Goal: Task Accomplishment & Management: Use online tool/utility

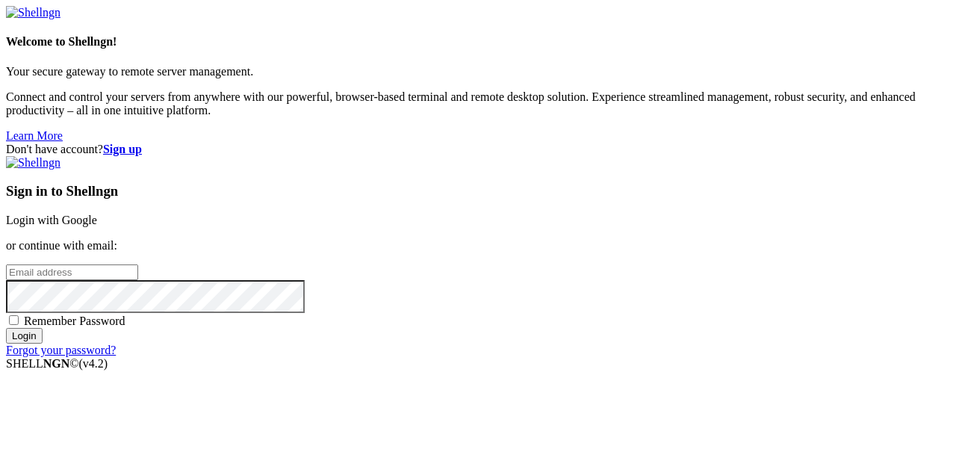
click at [97, 214] on link "Login with Google" at bounding box center [51, 220] width 91 height 13
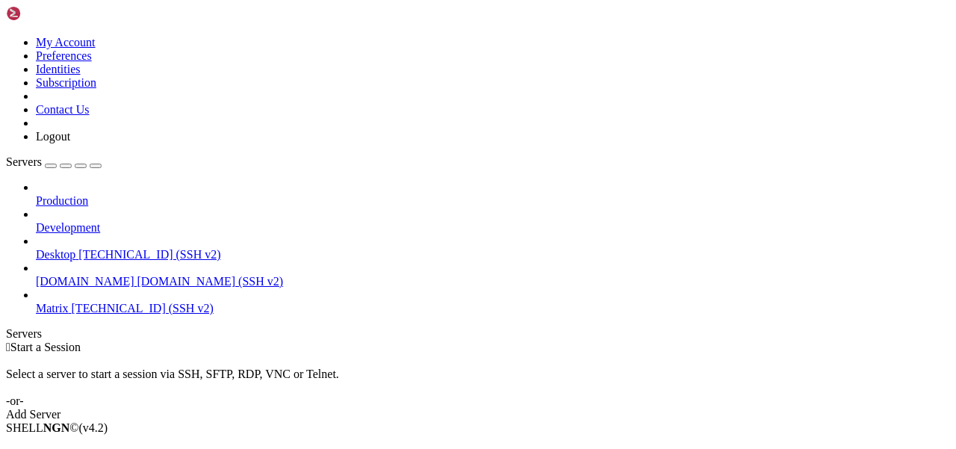
click at [96, 302] on span "[TECHNICAL_ID] (SSH v2)" at bounding box center [143, 308] width 142 height 13
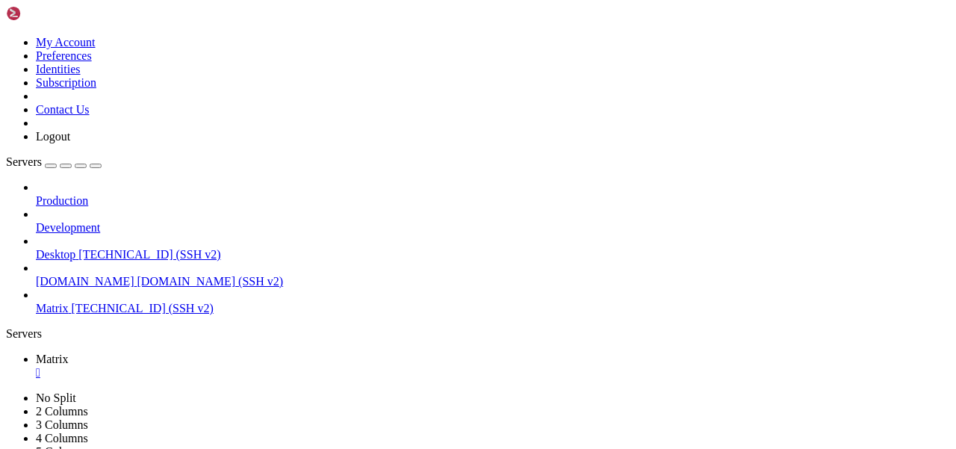
scroll to position [25, 0]
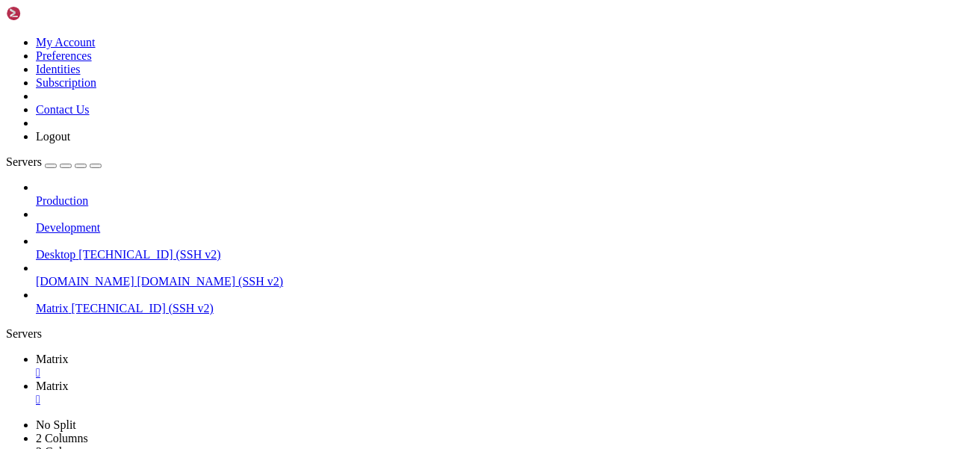
type input "/var/www/idx"
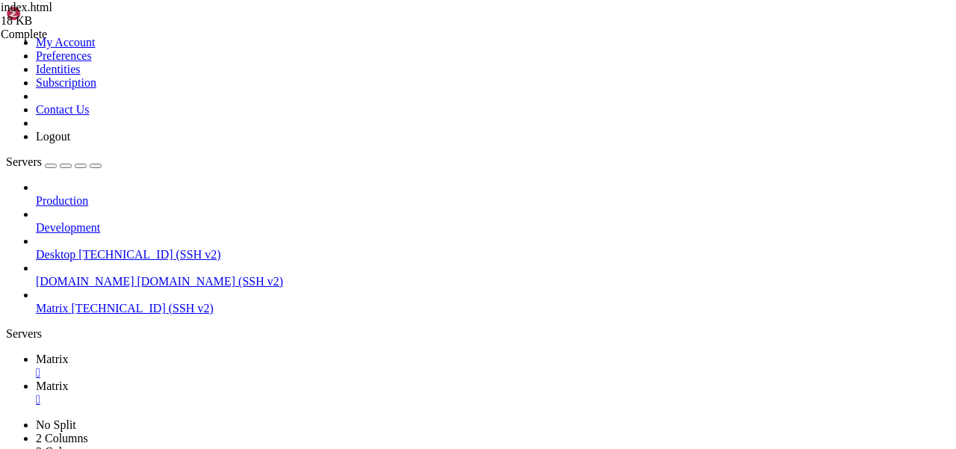
drag, startPoint x: 478, startPoint y: 429, endPoint x: 415, endPoint y: 429, distance: 63.5
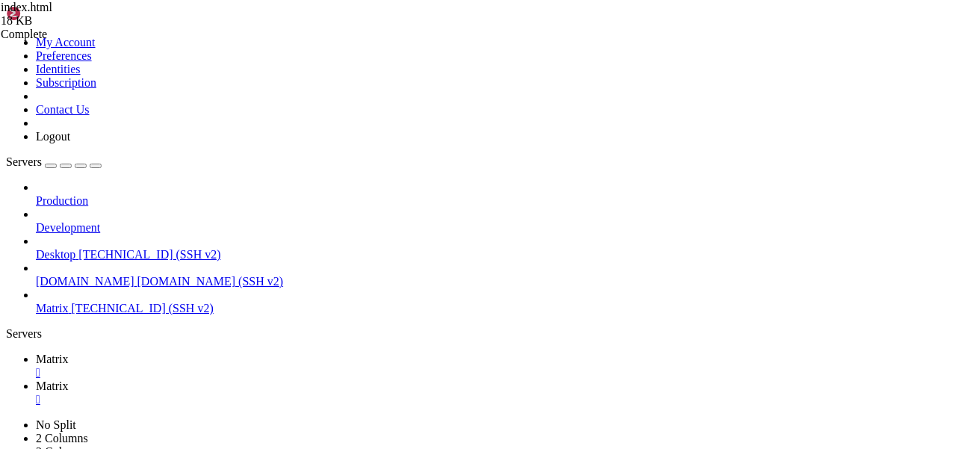
scroll to position [0, 83]
drag, startPoint x: 298, startPoint y: 125, endPoint x: 629, endPoint y: 114, distance: 331.1
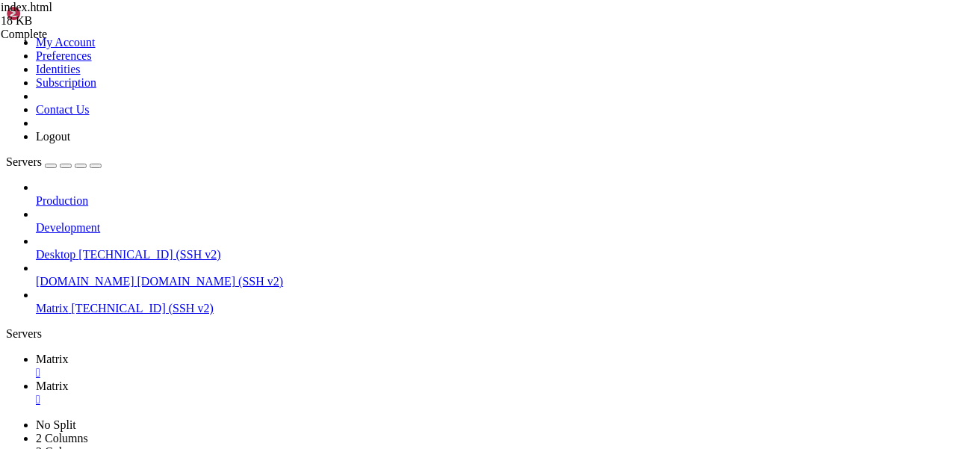
scroll to position [0, 75]
type textarea "<span class="image main"><img src="images/federation_matrix_ids.svg" alt="" /><…"
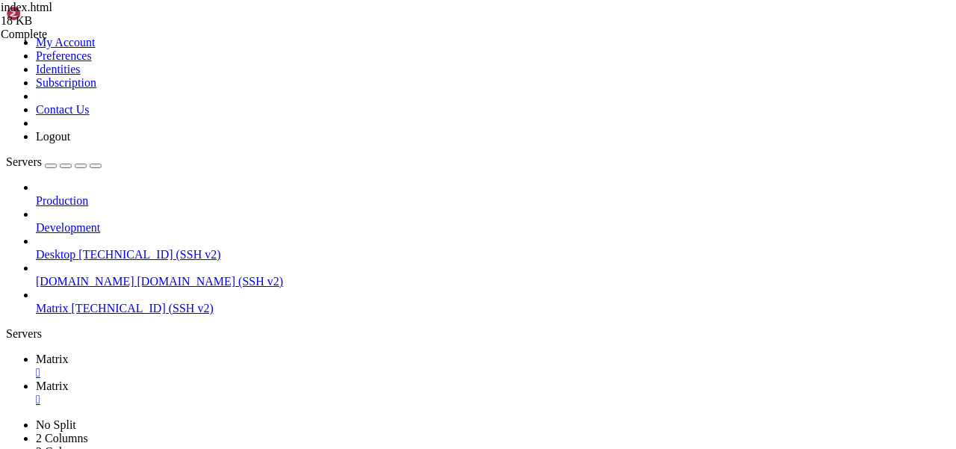
paste textarea
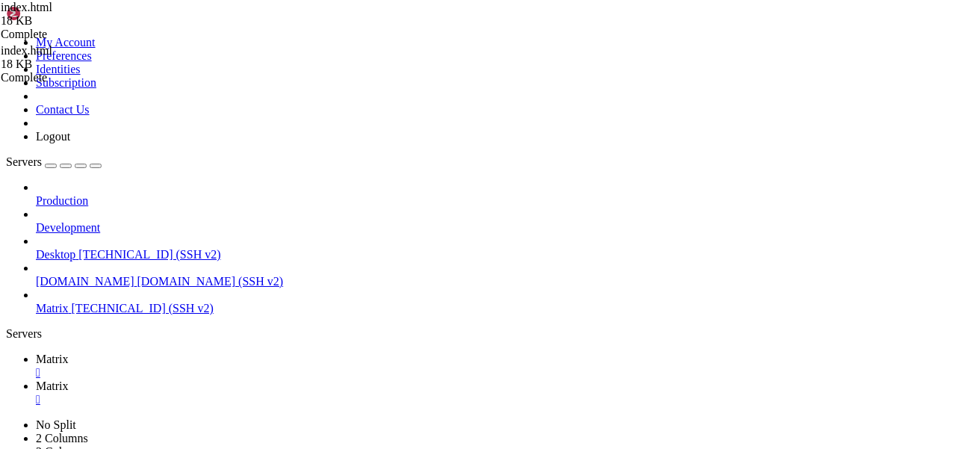
scroll to position [415, 0]
type textarea "<span class="image main"><img src="images/federation_matrix_ids.svg" alt="" /><…"
drag, startPoint x: 294, startPoint y: 257, endPoint x: 314, endPoint y: 271, distance: 24.1
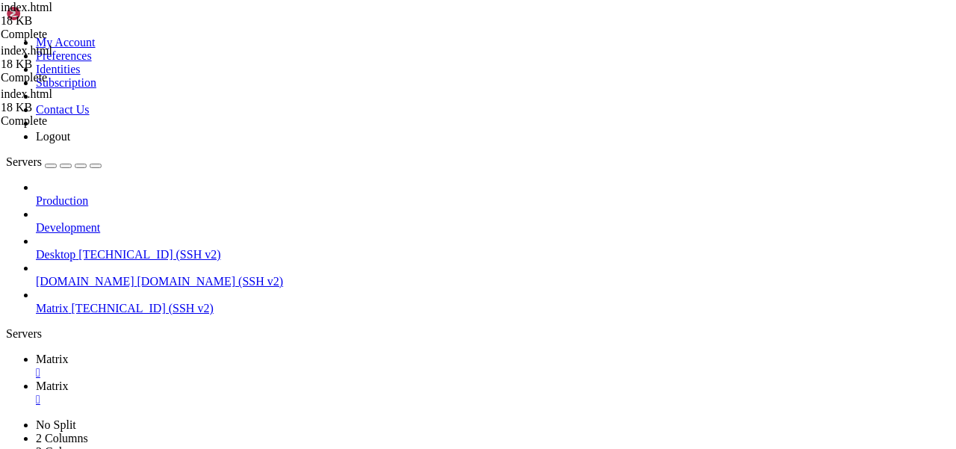
drag, startPoint x: 594, startPoint y: 369, endPoint x: 453, endPoint y: 369, distance: 141.2
drag, startPoint x: 522, startPoint y: 202, endPoint x: 453, endPoint y: 202, distance: 69.5
drag, startPoint x: 523, startPoint y: 272, endPoint x: 452, endPoint y: 272, distance: 71.0
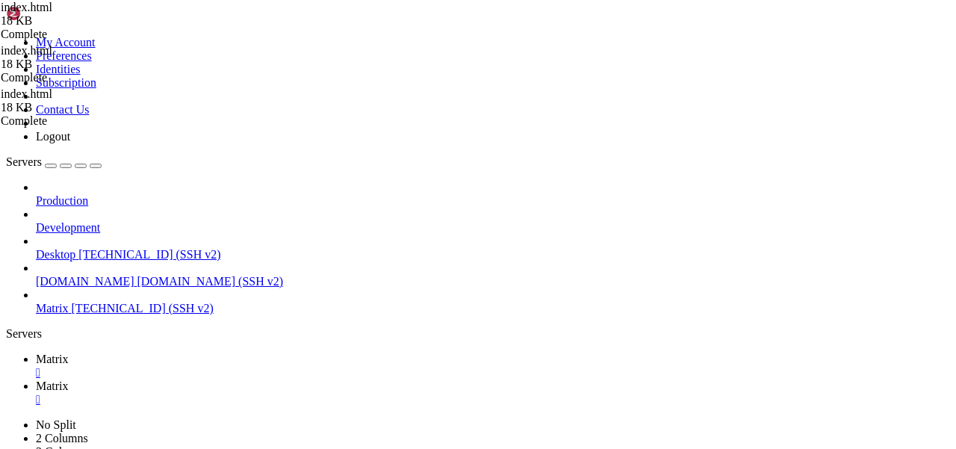
drag, startPoint x: 309, startPoint y: 161, endPoint x: 910, endPoint y: 161, distance: 600.5
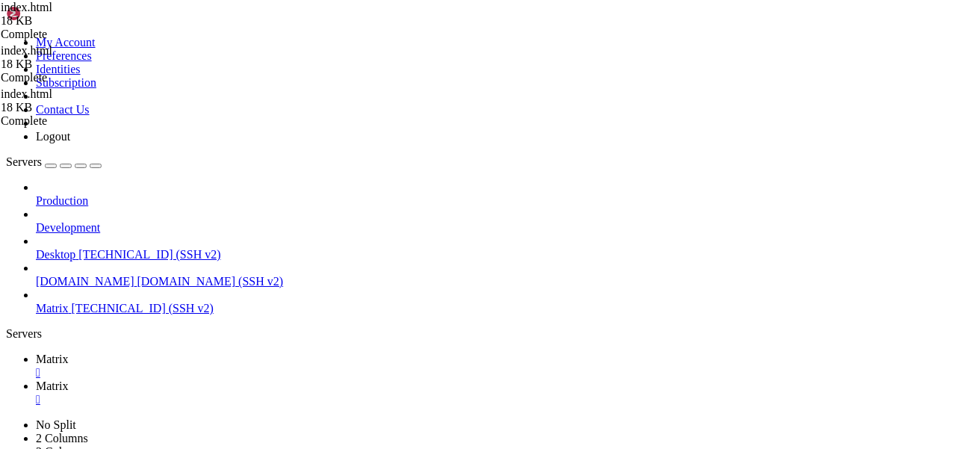
paste textarea "Sveiki! Paldies par apmeklējumu un jūsu interesi. [PERSON_NAME] ir nodot ideju …"
drag, startPoint x: 377, startPoint y: 164, endPoint x: 359, endPoint y: 164, distance: 17.9
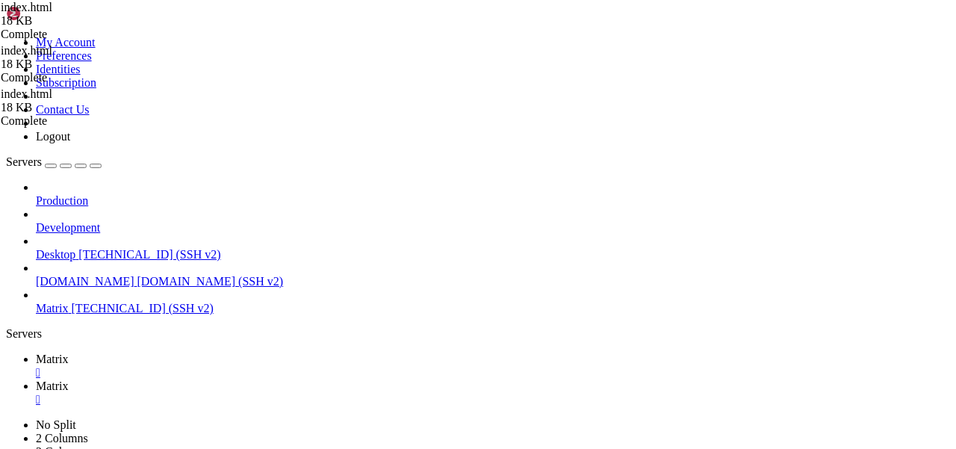
scroll to position [0, 39]
drag, startPoint x: 338, startPoint y: 164, endPoint x: 289, endPoint y: 164, distance: 49.3
drag, startPoint x: 706, startPoint y: 164, endPoint x: 550, endPoint y: 164, distance: 155.4
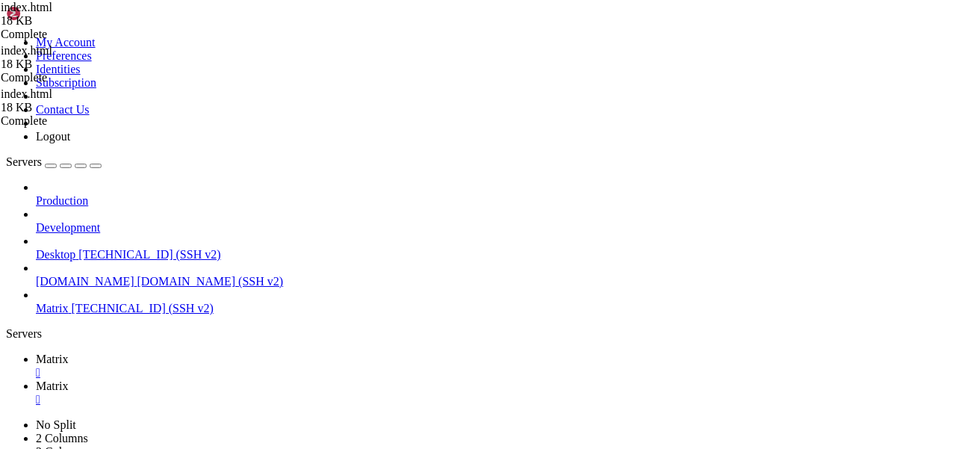
drag, startPoint x: 803, startPoint y: 164, endPoint x: 760, endPoint y: 163, distance: 43.3
type textarea "<p>Sveiki! Paldies par kliku un Tavu interesi. [PERSON_NAME] ir izplātīt ideju …"
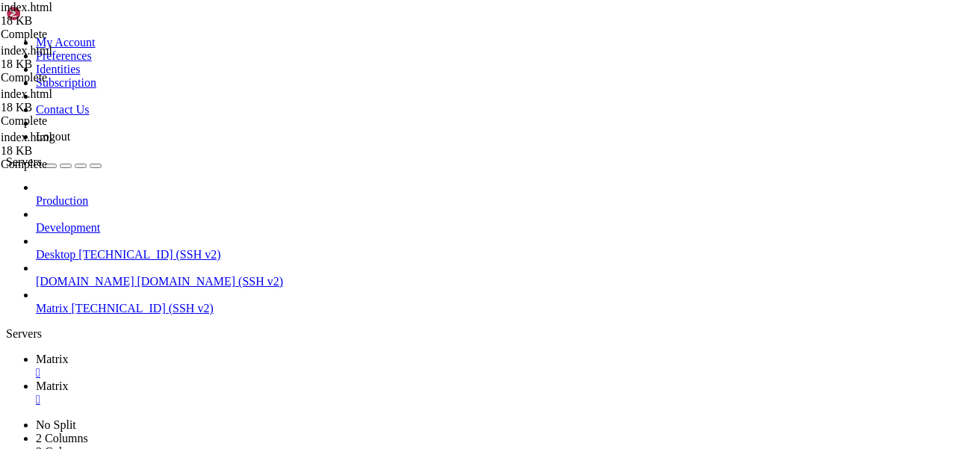
type textarea "<p>Sveiki! Paldies par kliku un Tavu interesi. [PERSON_NAME] ir izplātīt ideju …"
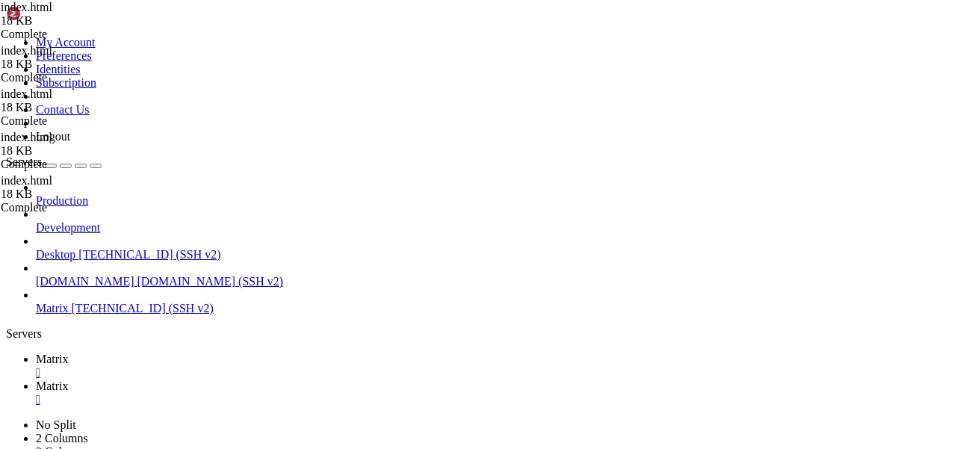
scroll to position [0, 112]
drag, startPoint x: 310, startPoint y: 137, endPoint x: 919, endPoint y: 137, distance: 608.7
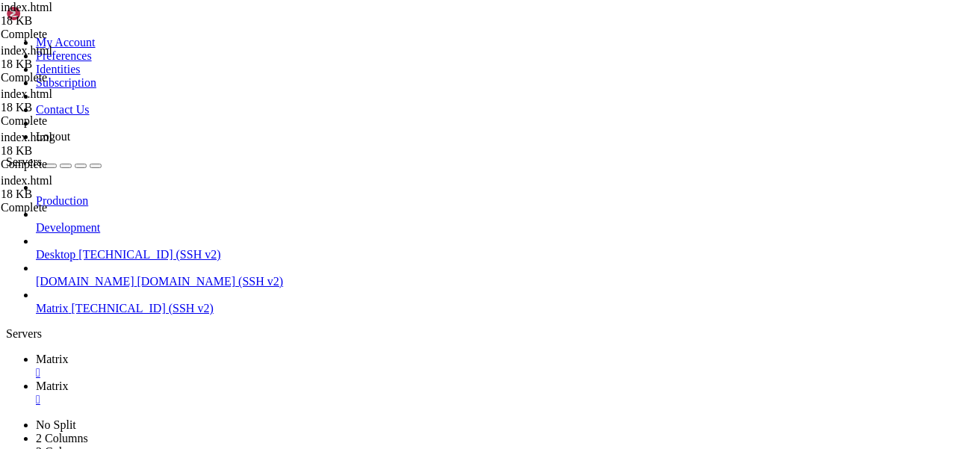
scroll to position [0, 130]
type textarea "<p>Sveiki! Paldies par kliku un Tavu interesi. [PERSON_NAME] ir izplātīt ideju …"
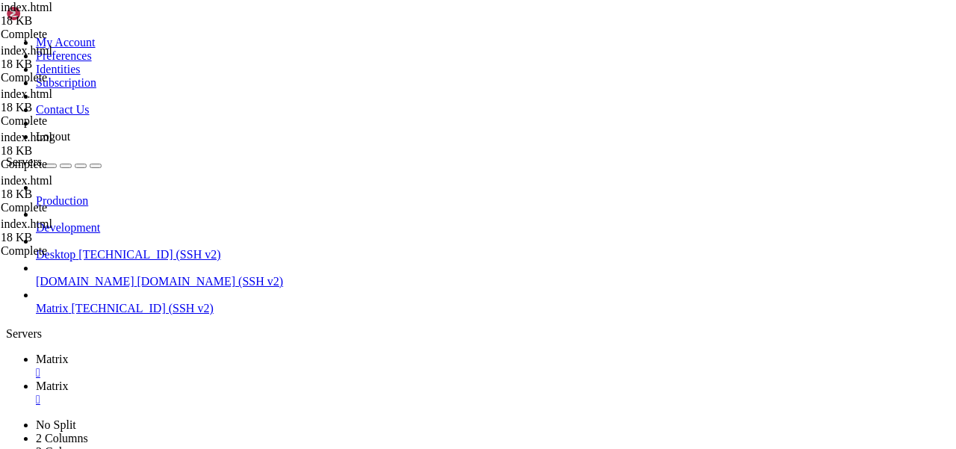
drag, startPoint x: 421, startPoint y: 141, endPoint x: 397, endPoint y: 141, distance: 23.9
type textarea "<p>Sveiki! Paldies par klikšķi un Tavu interesi. [PERSON_NAME] ir izplātīt idej…"
click at [6, 418] on icon at bounding box center [6, 418] width 0 height 0
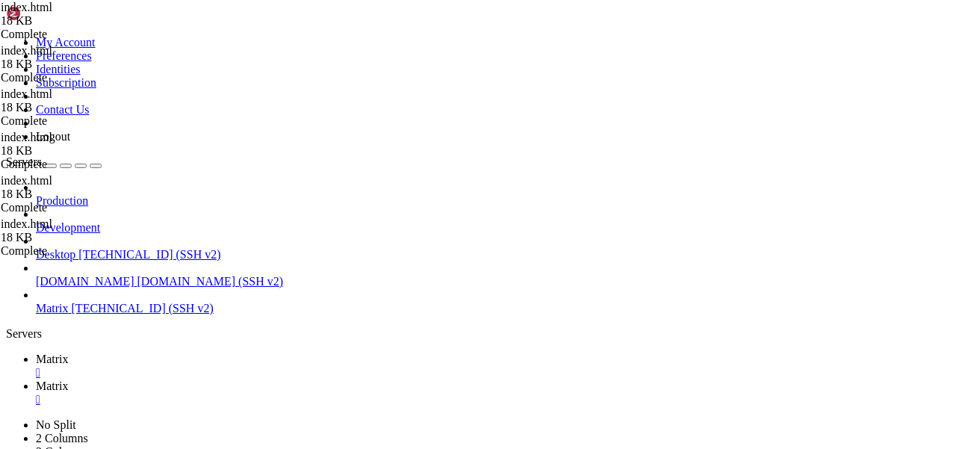
click at [762, 353] on ul "Matrix  Matrix " at bounding box center [478, 380] width 944 height 54
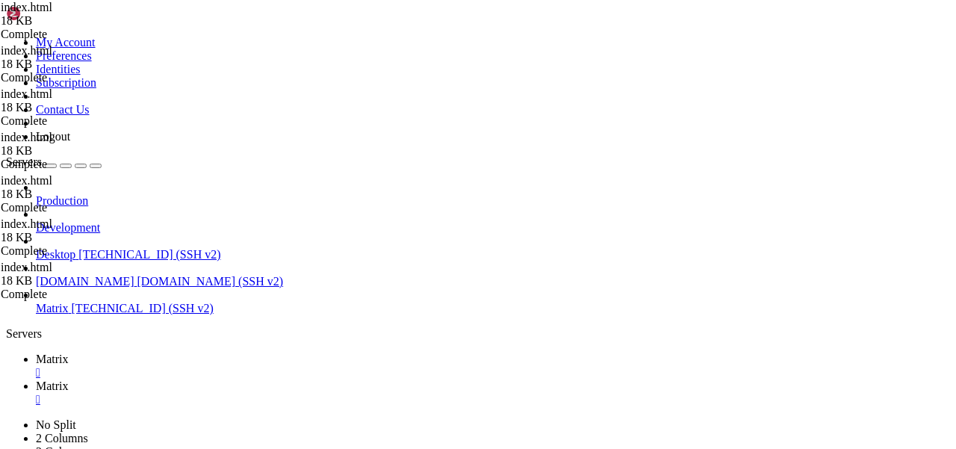
drag, startPoint x: 309, startPoint y: 204, endPoint x: 336, endPoint y: 208, distance: 27.1
type textarea "</article>"
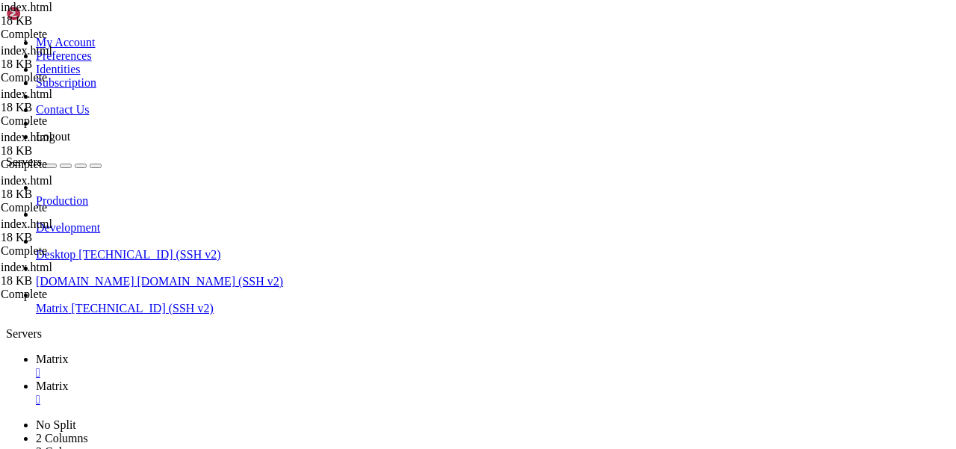
drag, startPoint x: 308, startPoint y: 212, endPoint x: 913, endPoint y: 210, distance: 605.8
type textarea "<p></p>"
drag, startPoint x: 686, startPoint y: 191, endPoint x: 294, endPoint y: 191, distance: 392.1
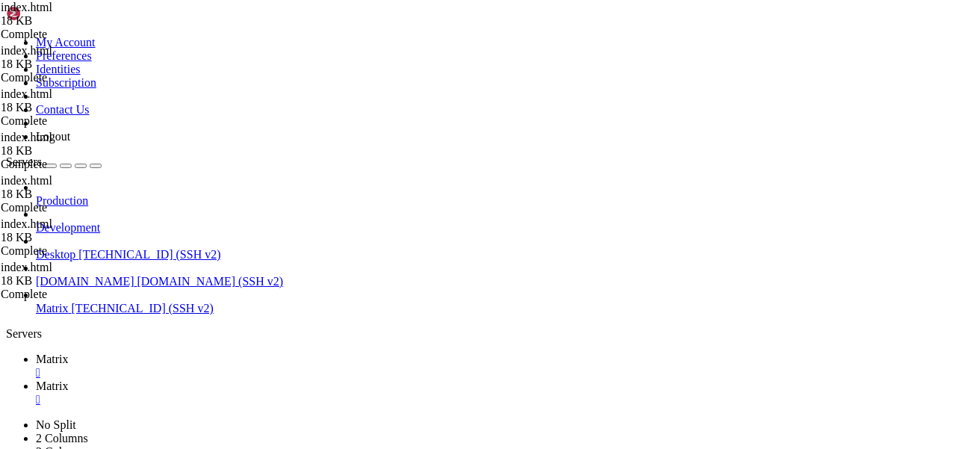
type textarea "<span class="image main"><img src="images/federation_matrix_ids.svg" alt="" /><…"
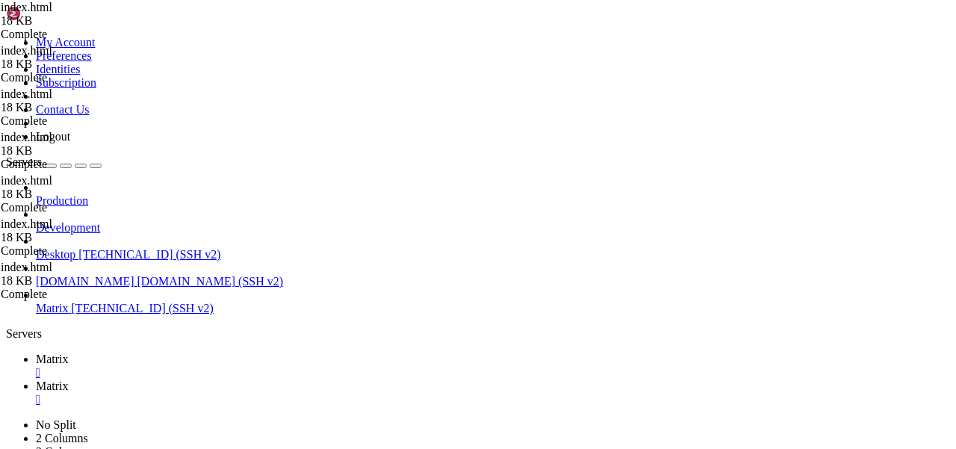
type textarea "<p>Sveiki! Paldies par klikšķi un Tavu interesi. [PERSON_NAME] ir izplātīt idej…"
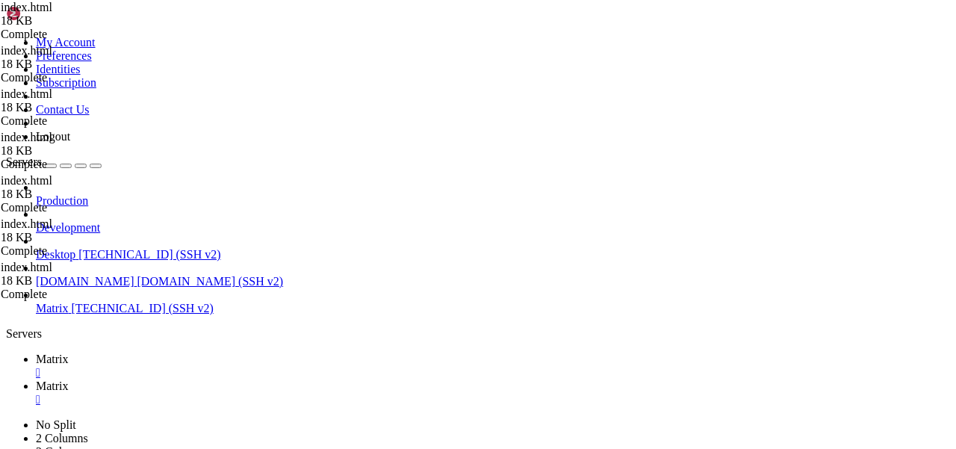
scroll to position [0, 20]
type textarea "</article>"
type textarea "."
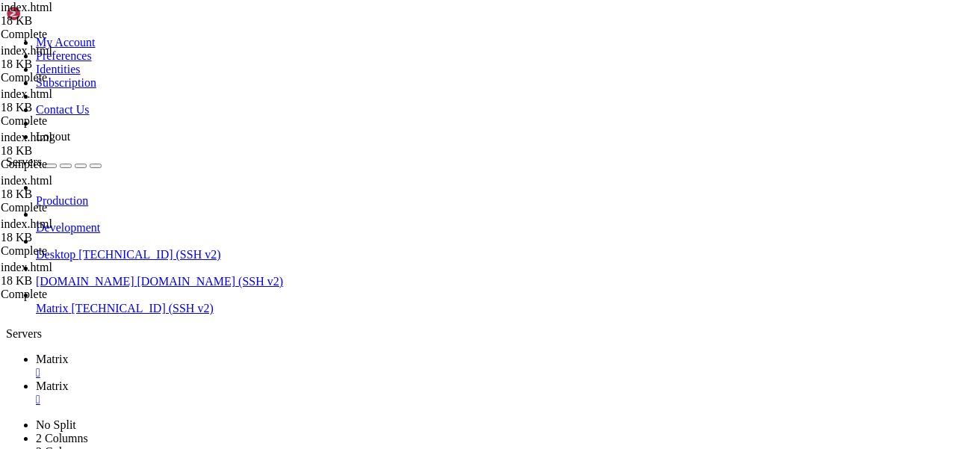
type textarea "."
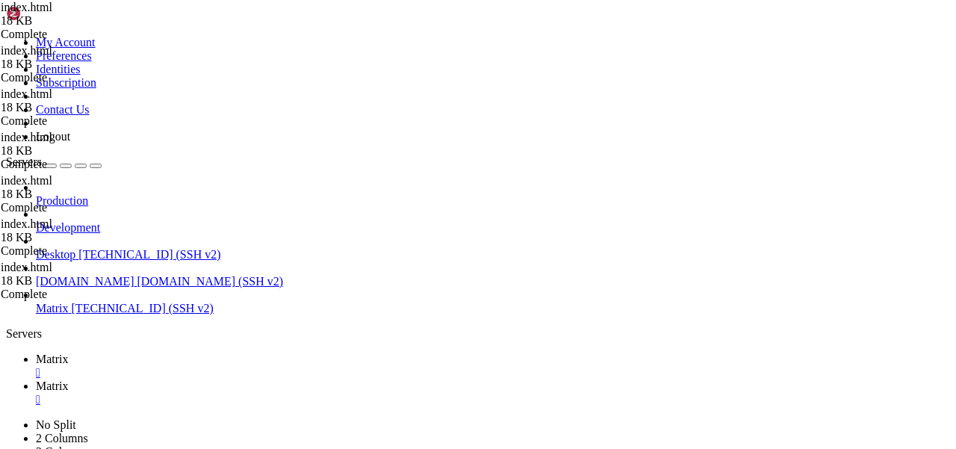
type textarea "<p><span class="image main"><img src="images/federation_matrix_ids.svg" alt="" …"
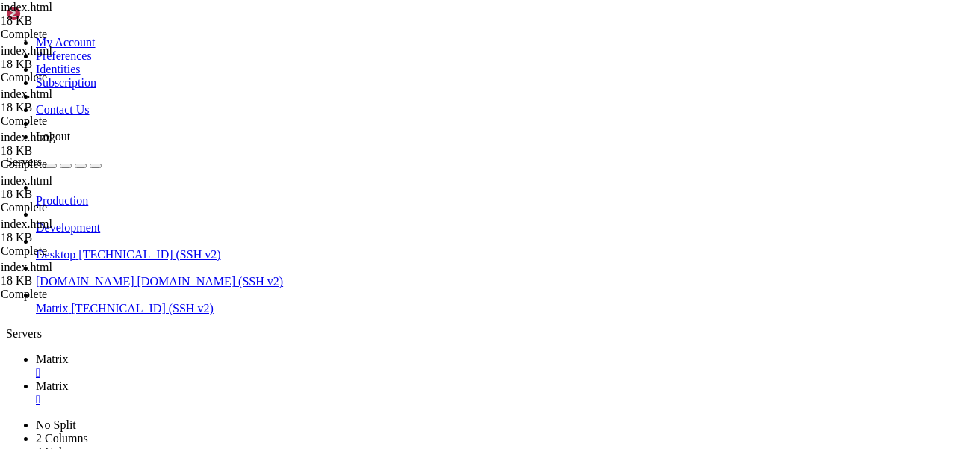
type textarea "<p><span class="image main"><img src="images/federation_matrix_ids.svg" alt="" …"
drag, startPoint x: 689, startPoint y: 218, endPoint x: 308, endPoint y: 218, distance: 381.7
type textarea "<p></p>"
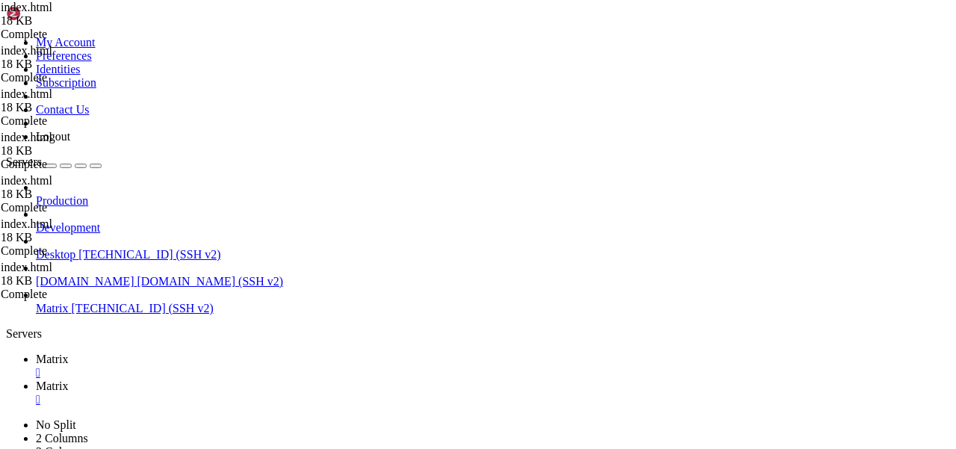
drag, startPoint x: 309, startPoint y: 338, endPoint x: 941, endPoint y: 338, distance: 631.9
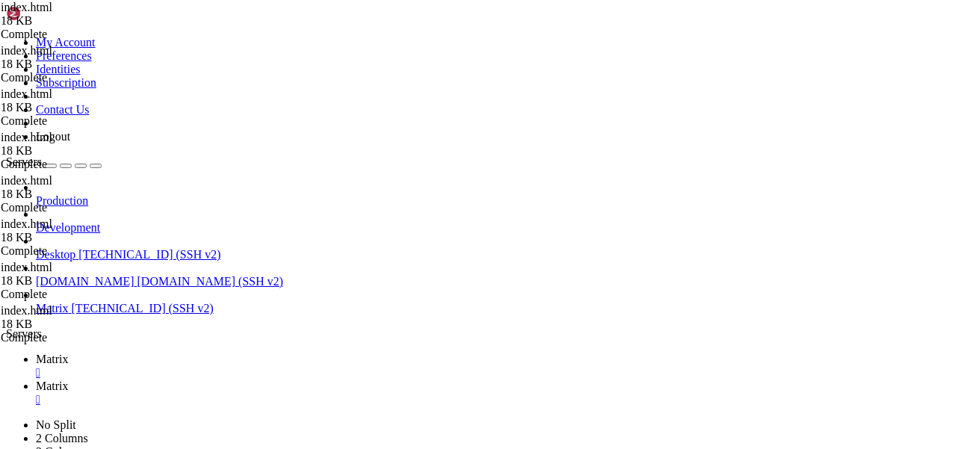
type textarea "<p></p>"
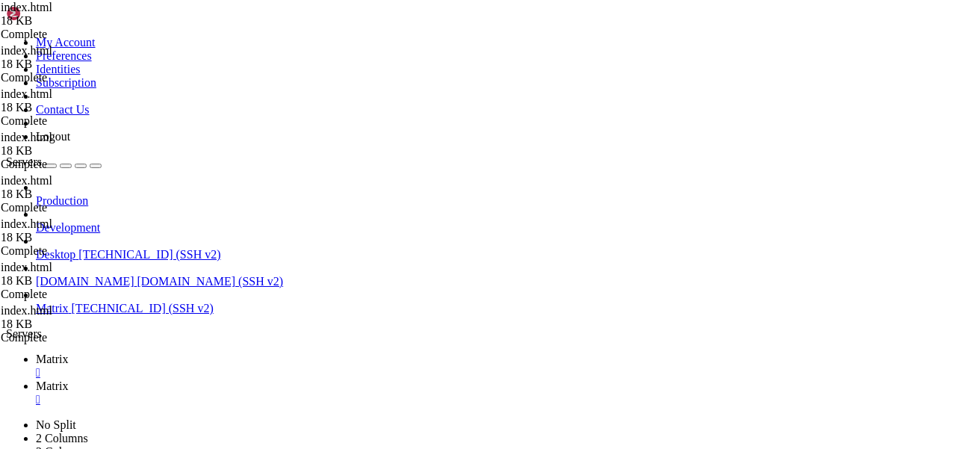
drag, startPoint x: 309, startPoint y: 337, endPoint x: 955, endPoint y: 337, distance: 646.1
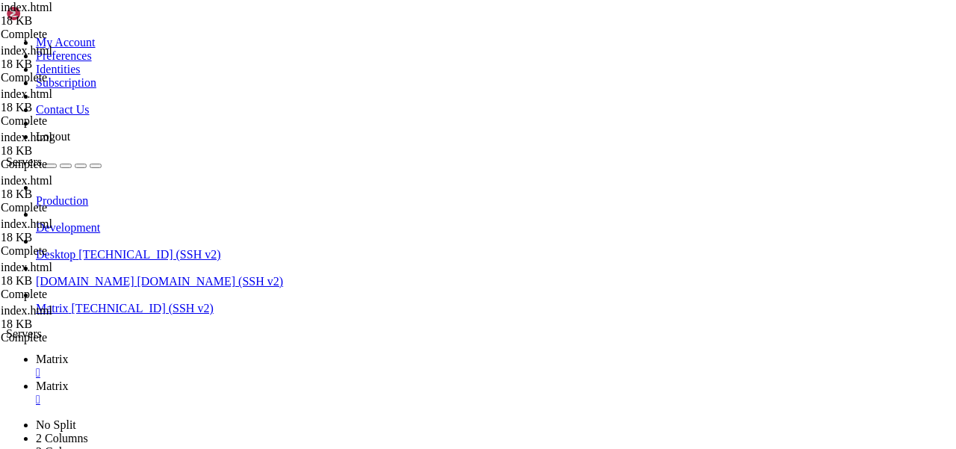
type textarea "<p></p>"
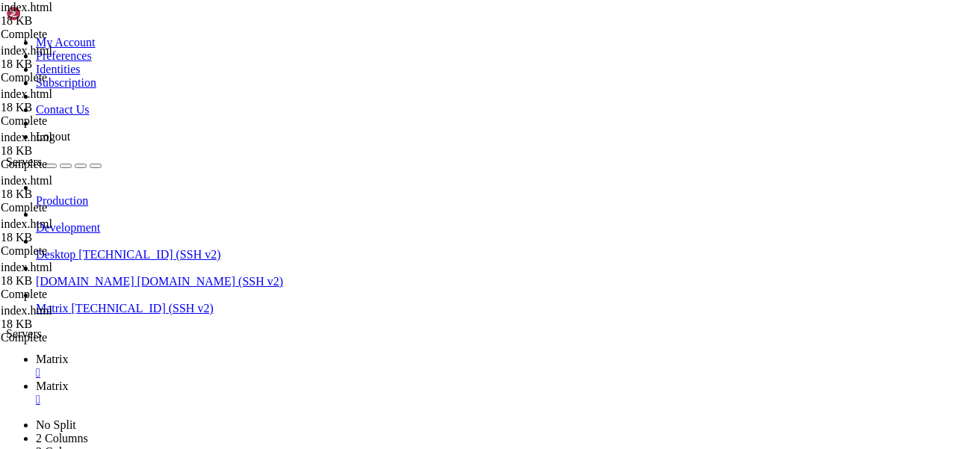
paste textarea
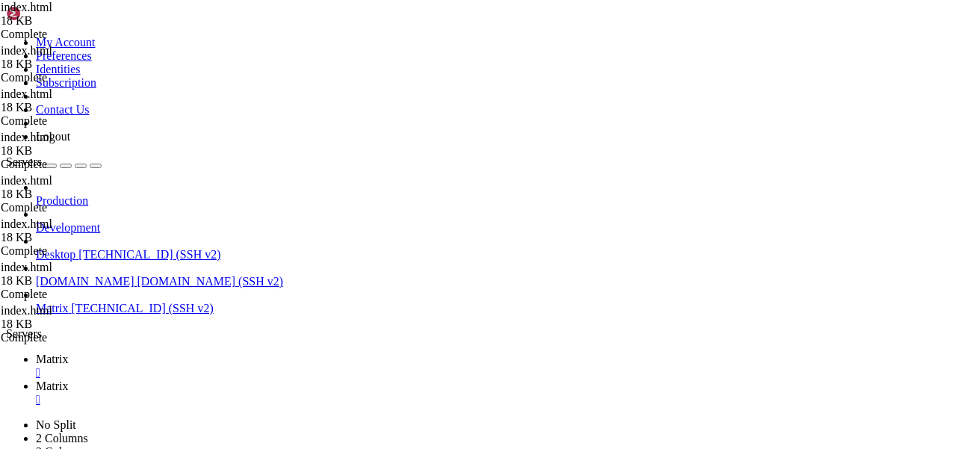
type input "/var/www/idx"
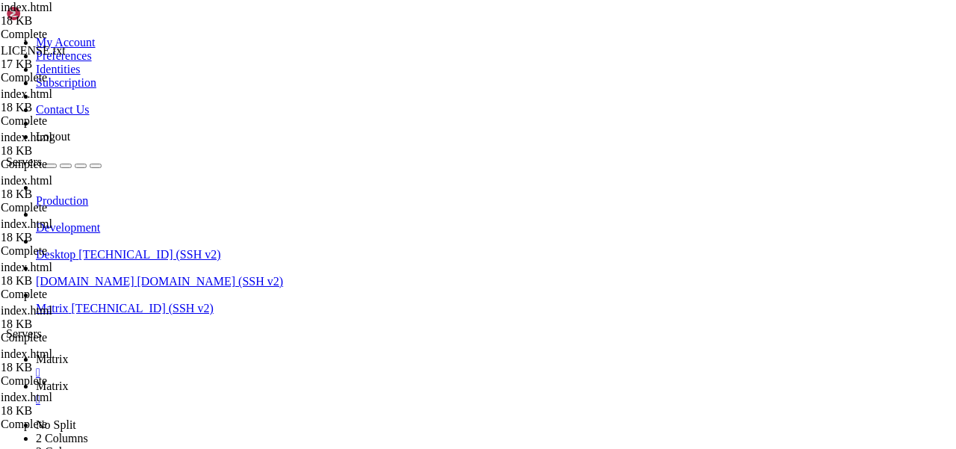
paste textarea "Zvani un saziņa, izmantojot Matrix protokolu, tiek droši šifrēti un to uzlauzt …"
type textarea "<p>Zvani un saziņa, izmantojot Matrix protokolu, tiek droši šifrēti un to uzlau…"
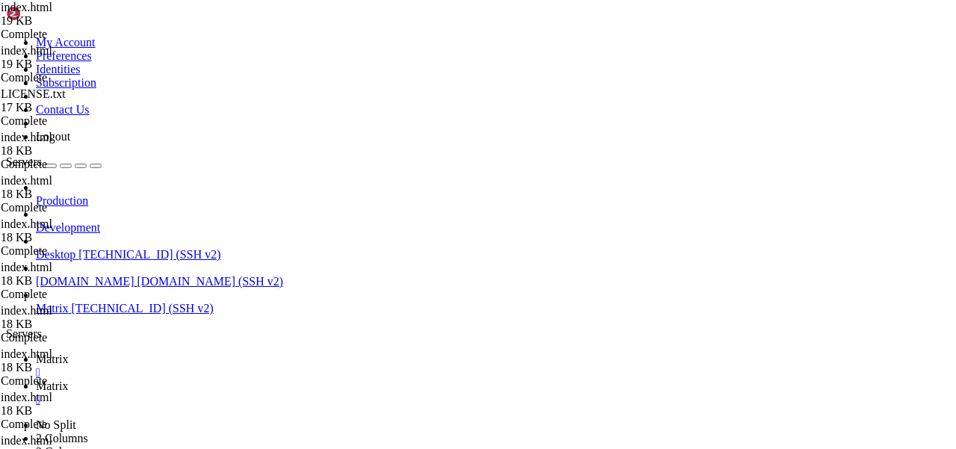
type textarea "<p></p>"
paste textarea
drag, startPoint x: 426, startPoint y: 193, endPoint x: 308, endPoint y: 192, distance: 118.8
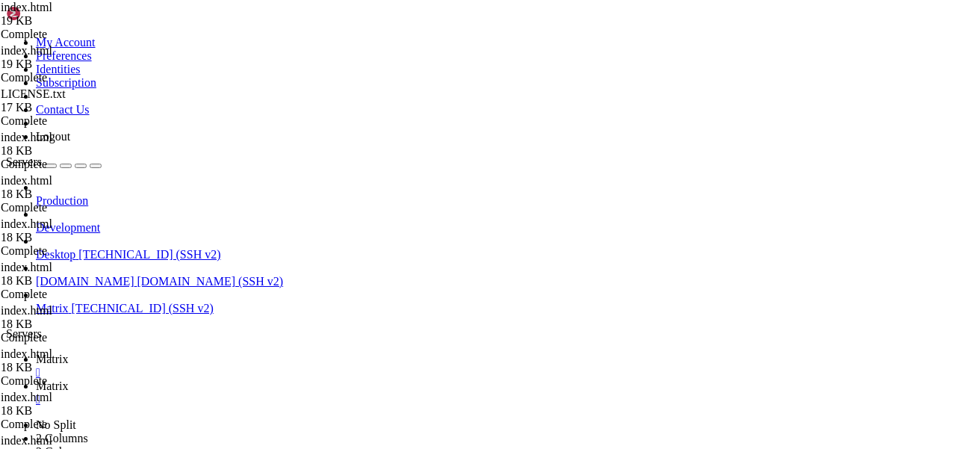
type textarea "<p></p>"
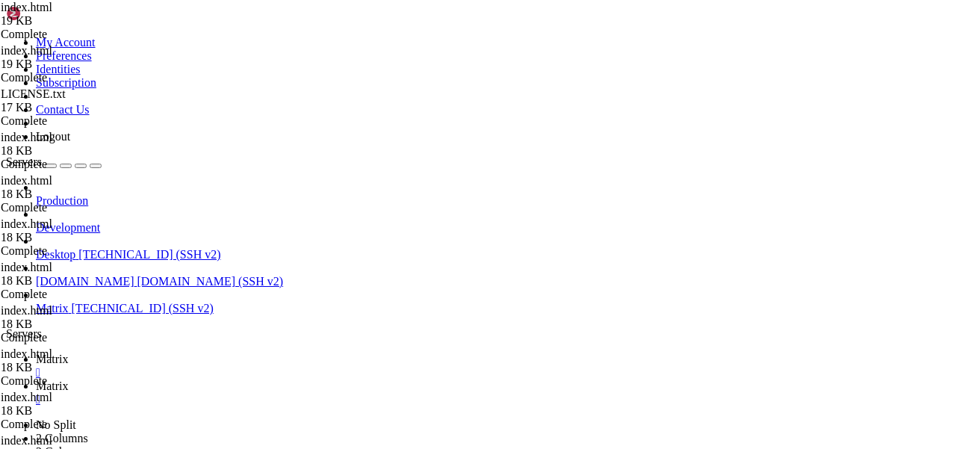
paste textarea
drag, startPoint x: 291, startPoint y: 295, endPoint x: 421, endPoint y: 142, distance: 200.4
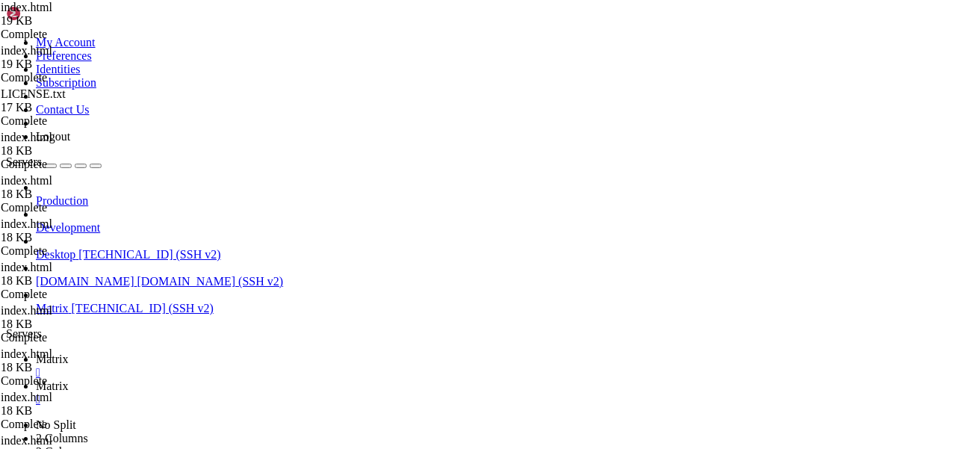
type textarea "<p>Lai reģistrētos un lietotu, lejupielādējiet lietotni savā smartfonā, izvēlie…"
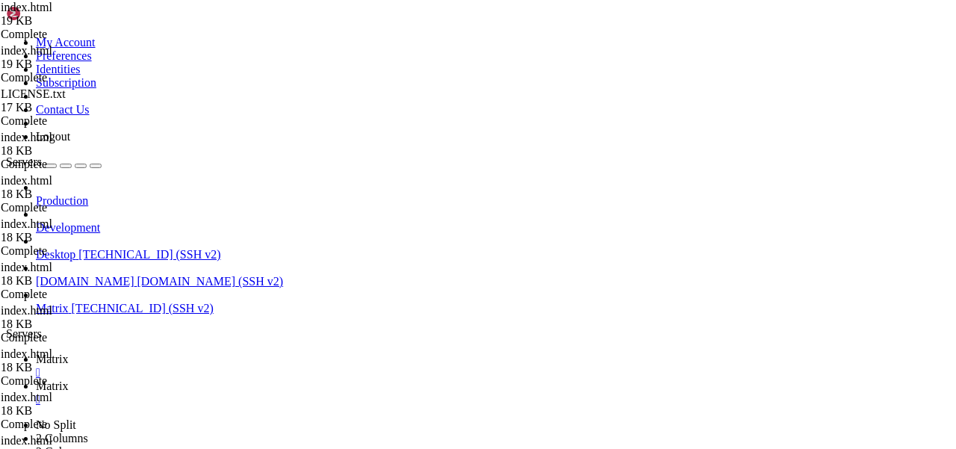
paste textarea "</a></p>"
type textarea "</a></p>"
